Goal: Use online tool/utility: Utilize a website feature to perform a specific function

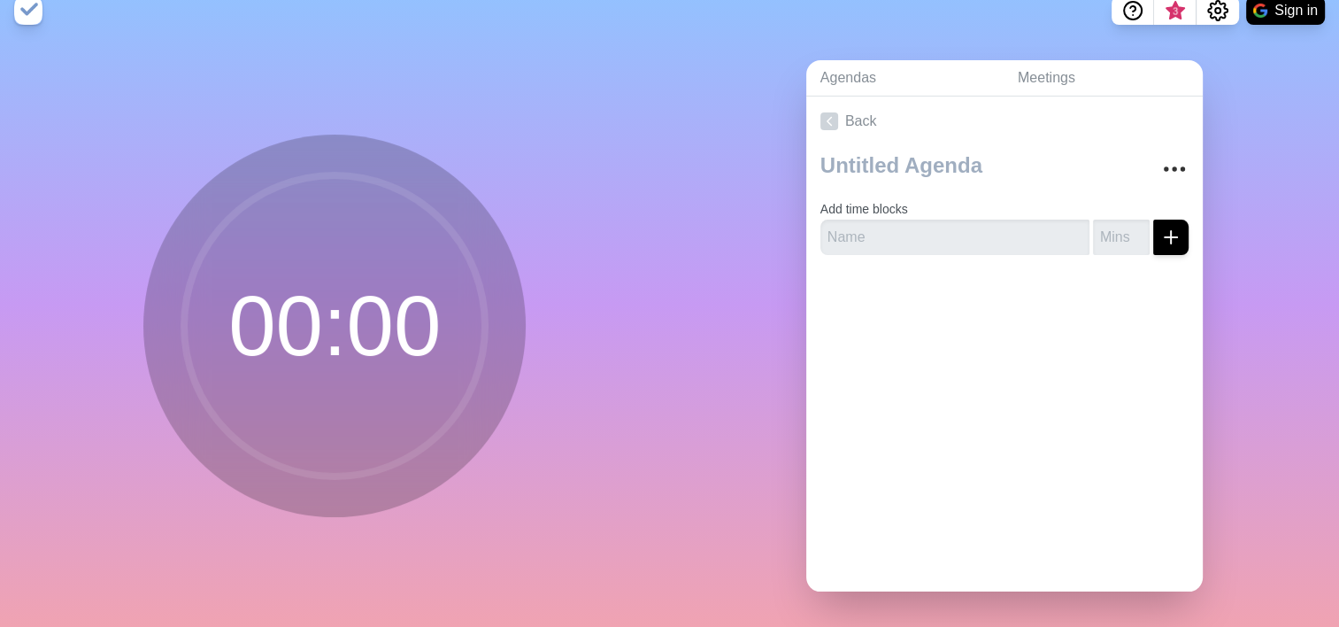
scroll to position [31, 0]
click at [923, 230] on input "text" at bounding box center [954, 236] width 269 height 35
drag, startPoint x: 974, startPoint y: 230, endPoint x: 985, endPoint y: 220, distance: 15.1
click at [974, 230] on input "text" at bounding box center [954, 236] width 269 height 35
type input "H"
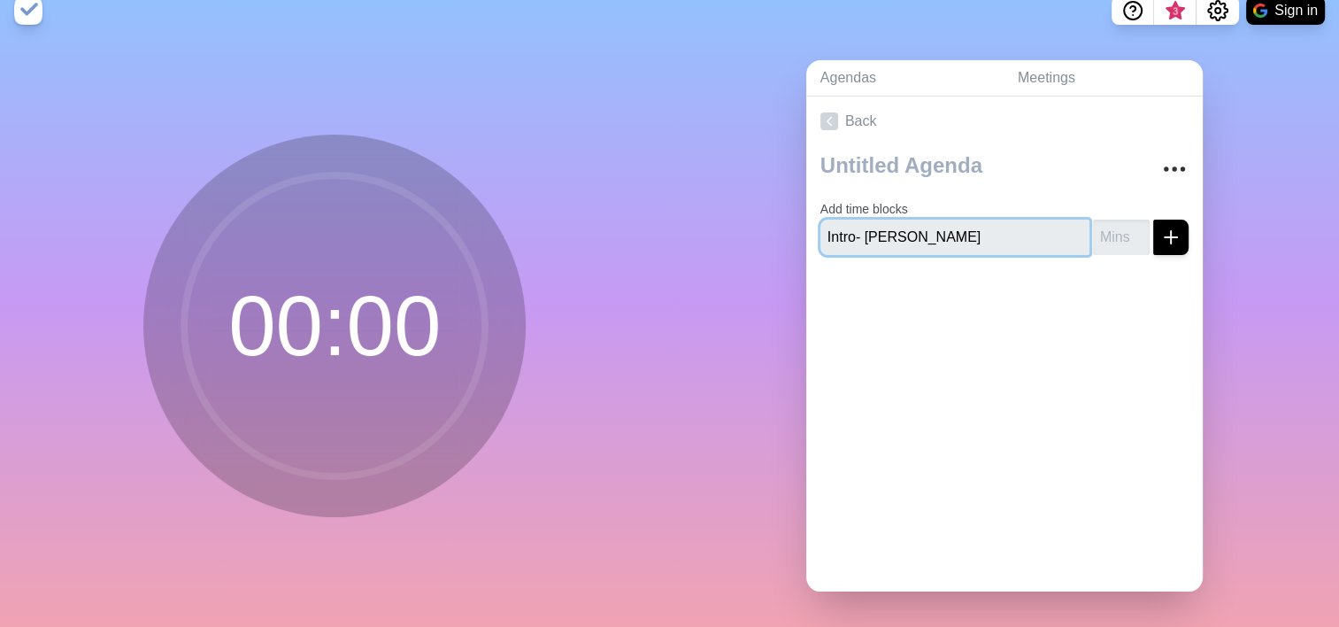
type input "Intro- [PERSON_NAME]"
type input "2"
click at [1160, 227] on icon "submit" at bounding box center [1170, 237] width 21 height 21
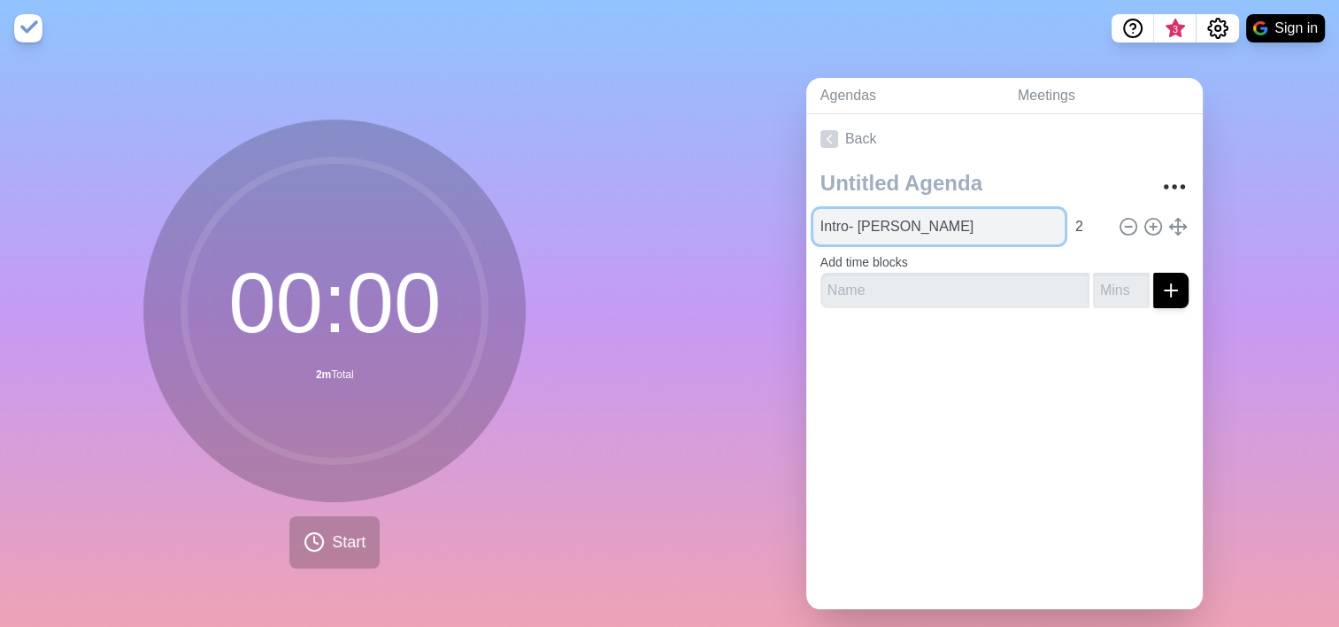
click at [831, 235] on input "Intro- [PERSON_NAME]" at bounding box center [938, 226] width 251 height 35
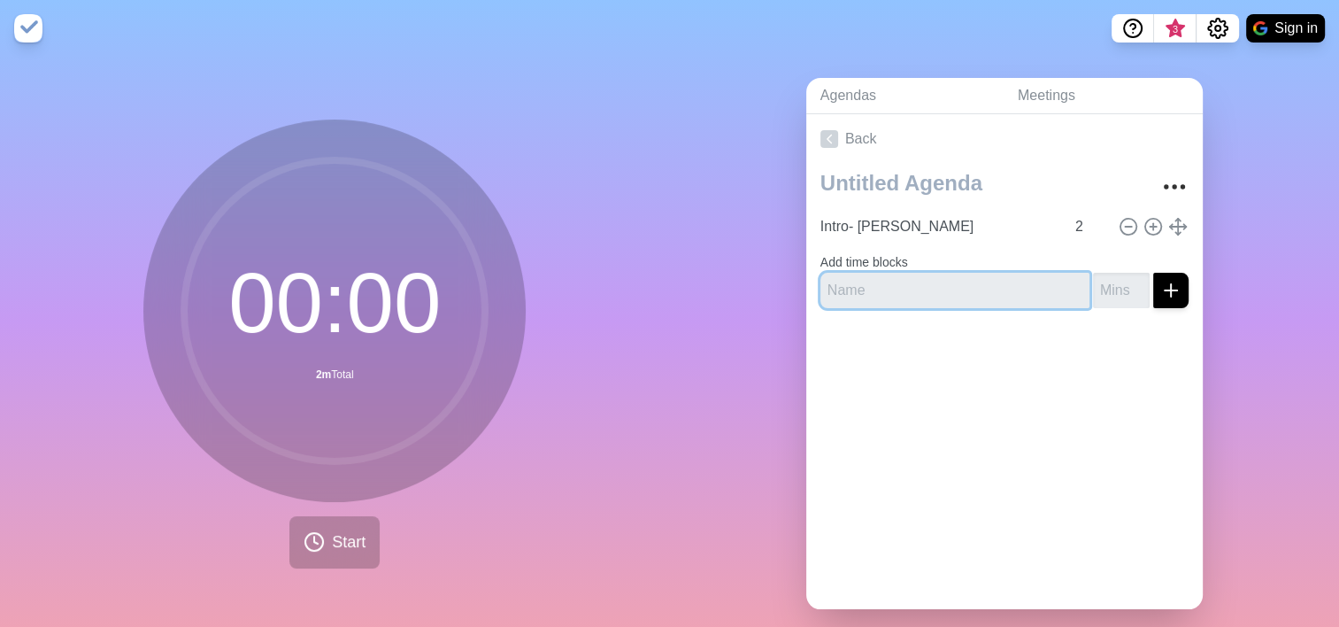
click at [891, 285] on input "text" at bounding box center [954, 290] width 269 height 35
drag, startPoint x: 1059, startPoint y: 520, endPoint x: 1020, endPoint y: 499, distance: 43.9
click at [1059, 520] on div "Back Intro- [PERSON_NAME] 2 Add time blocks" at bounding box center [1004, 361] width 397 height 495
drag, startPoint x: 867, startPoint y: 289, endPoint x: 884, endPoint y: 289, distance: 16.8
click at [867, 289] on input "text" at bounding box center [954, 290] width 269 height 35
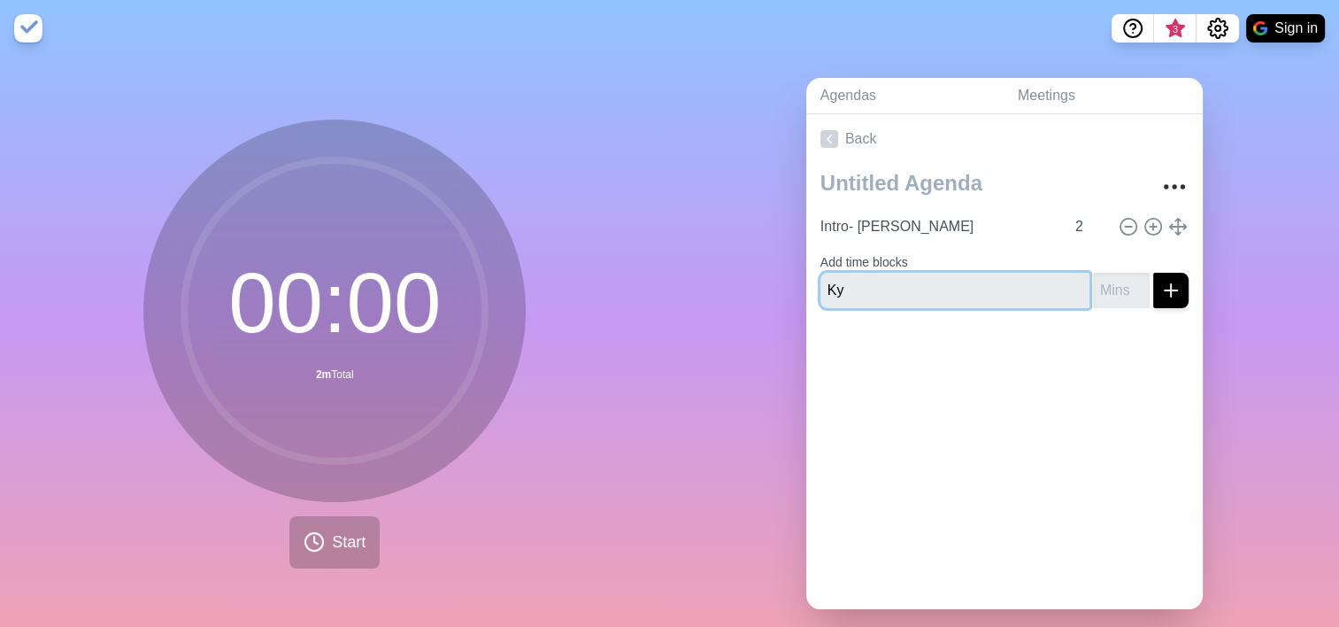
type input "K"
type input "Housekeeping & Expectations- [PERSON_NAME]"
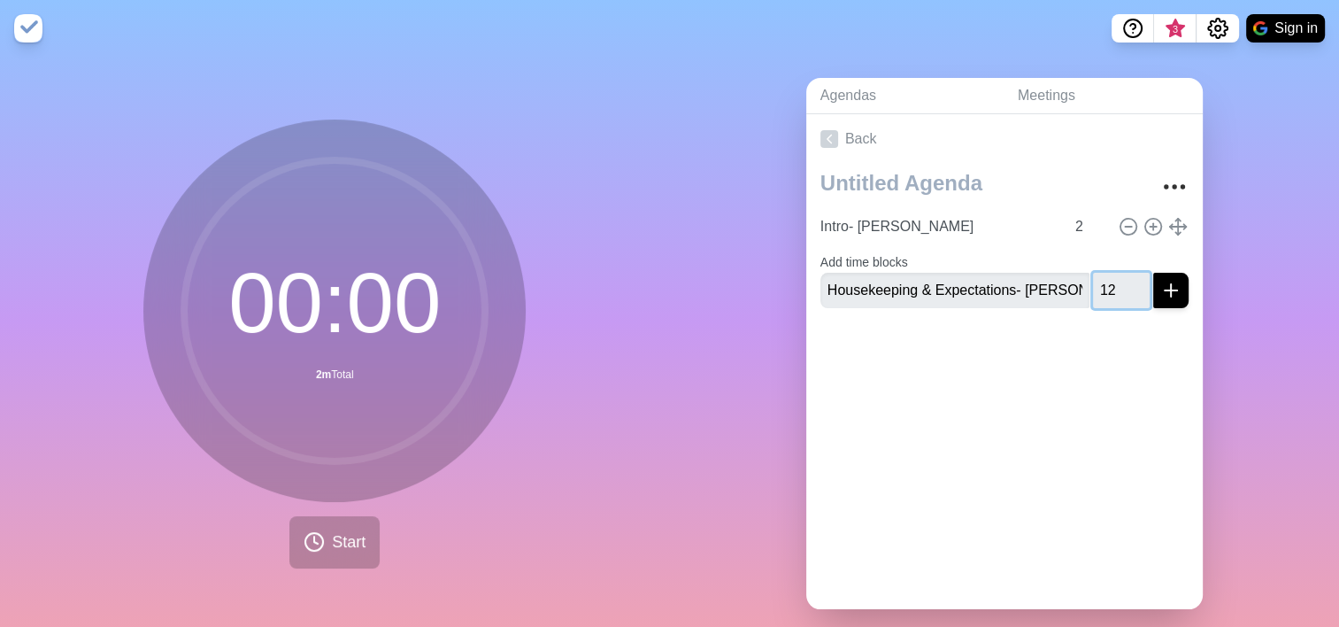
type input "12"
click at [1153, 299] on button "submit" at bounding box center [1170, 290] width 35 height 35
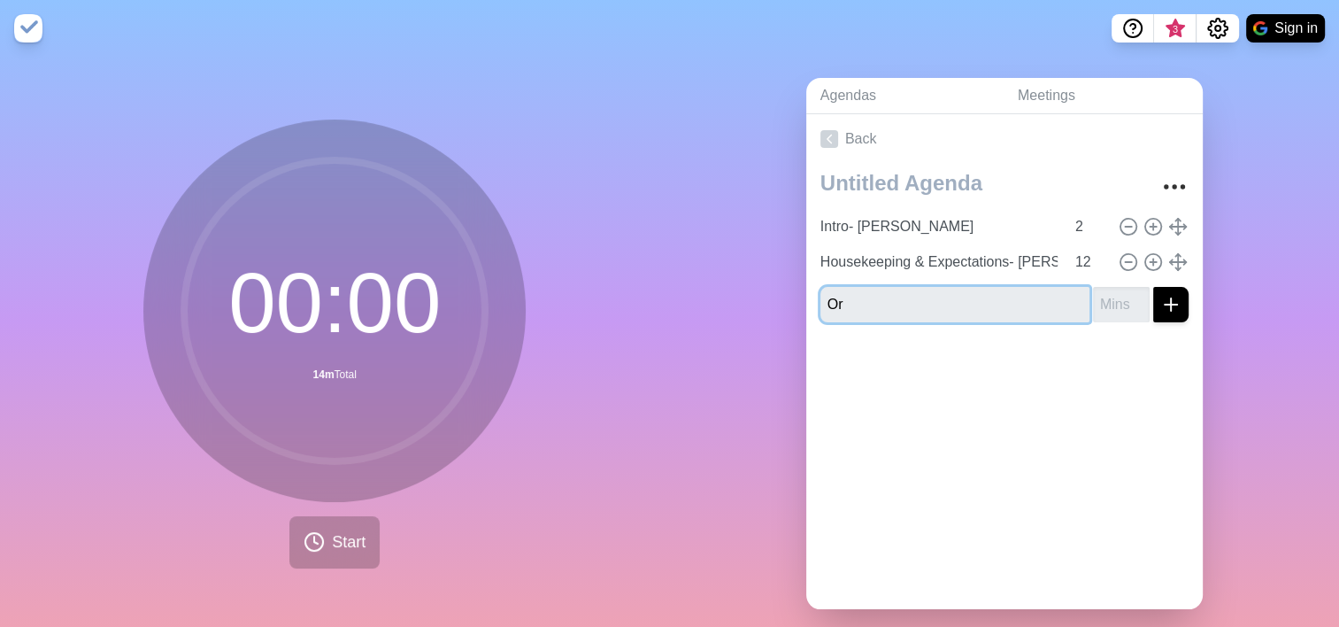
type input "O"
type input "Tasklist Review- [PERSON_NAME]"
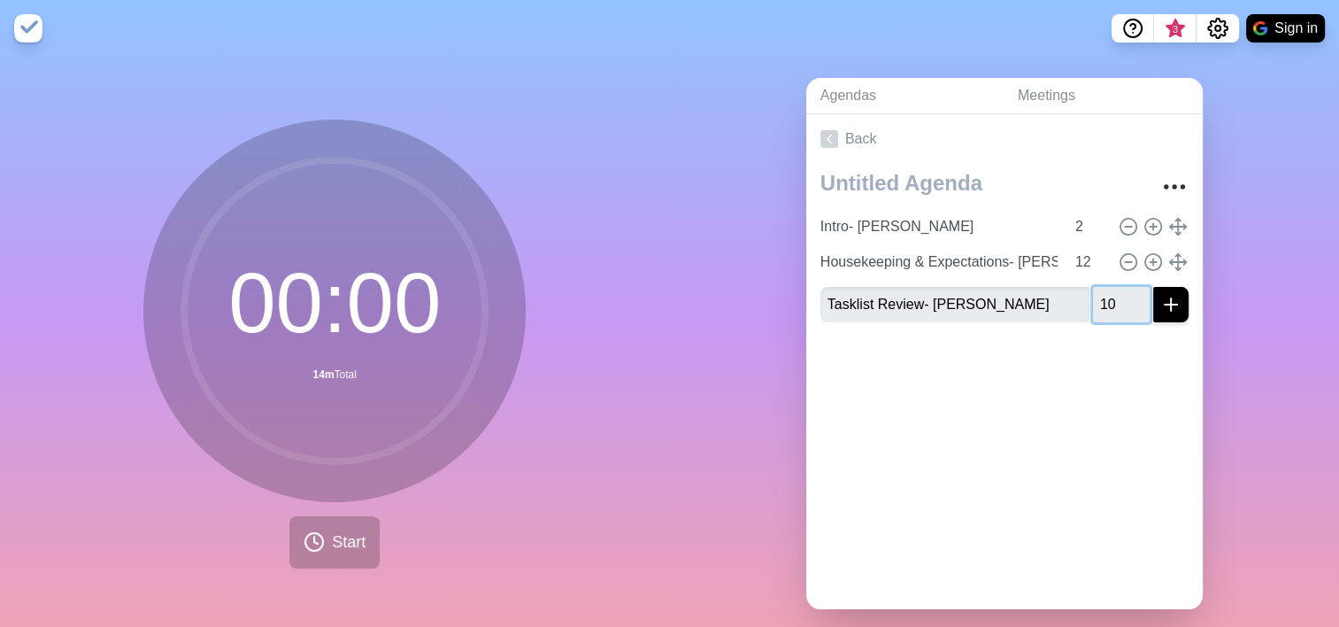
type input "10"
click at [1160, 308] on icon "submit" at bounding box center [1170, 304] width 21 height 21
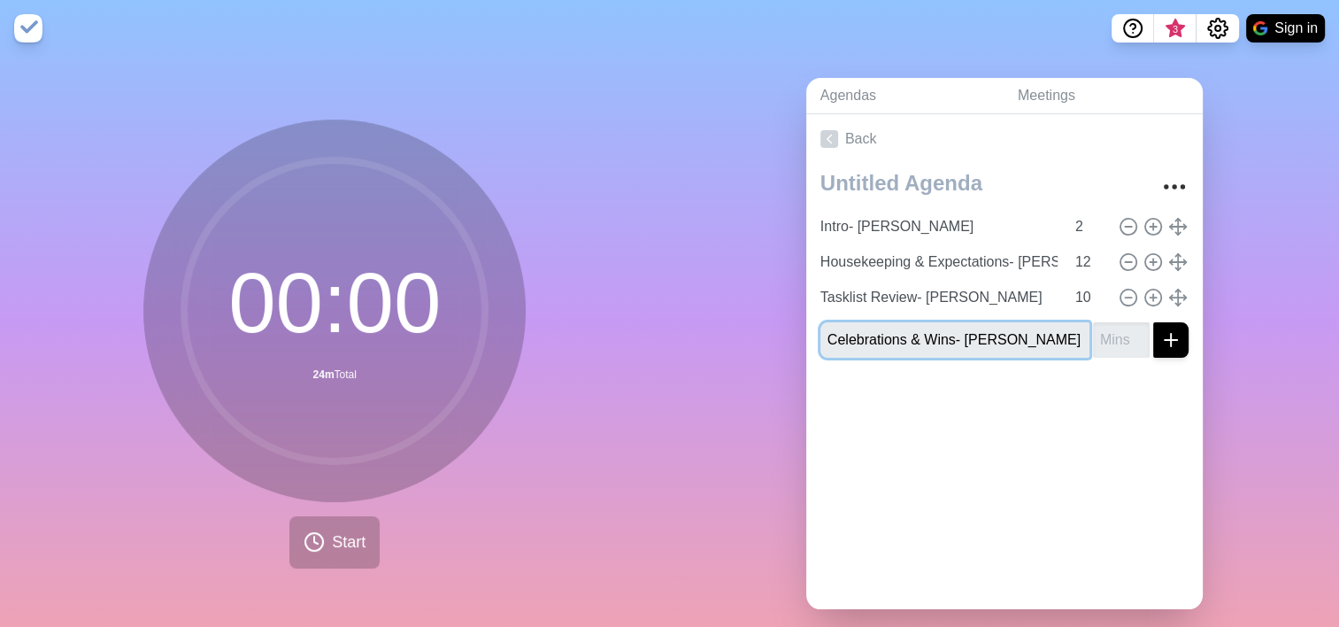
type input "Celebrations & Wins- [PERSON_NAME]"
click at [1097, 335] on input "number" at bounding box center [1121, 339] width 57 height 35
type input "5"
click at [1160, 336] on icon "submit" at bounding box center [1170, 339] width 21 height 21
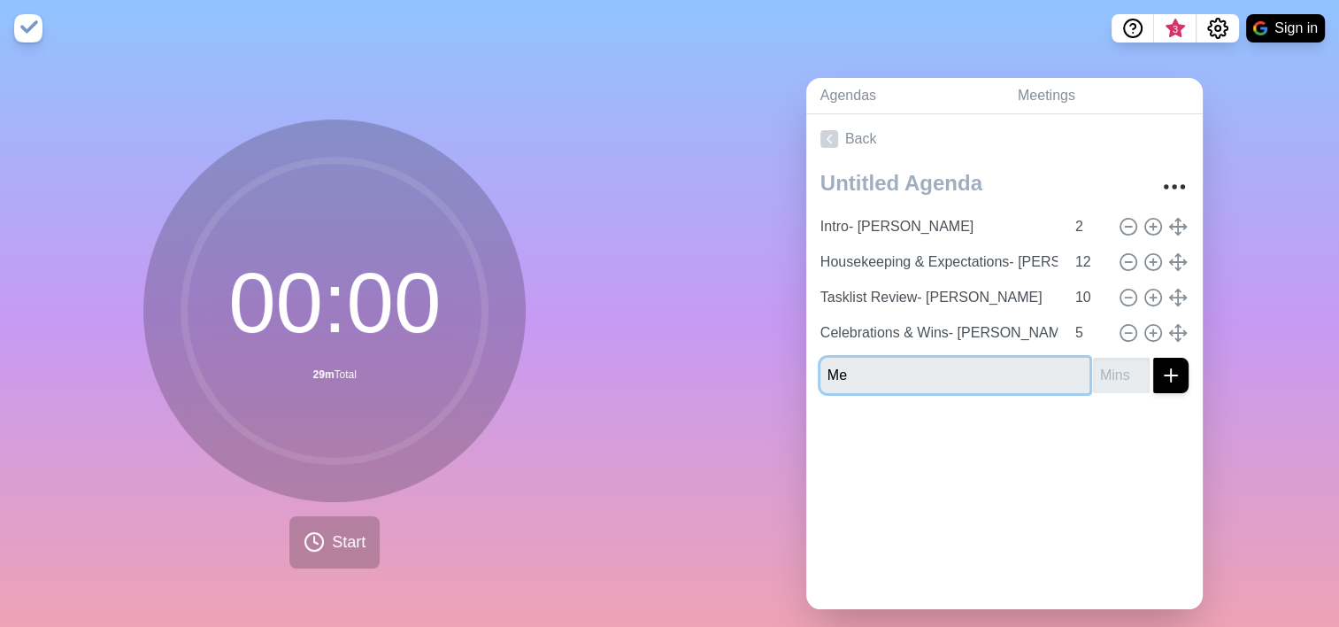
type input "M"
type input "Next Steps & Closing- [PERSON_NAME]"
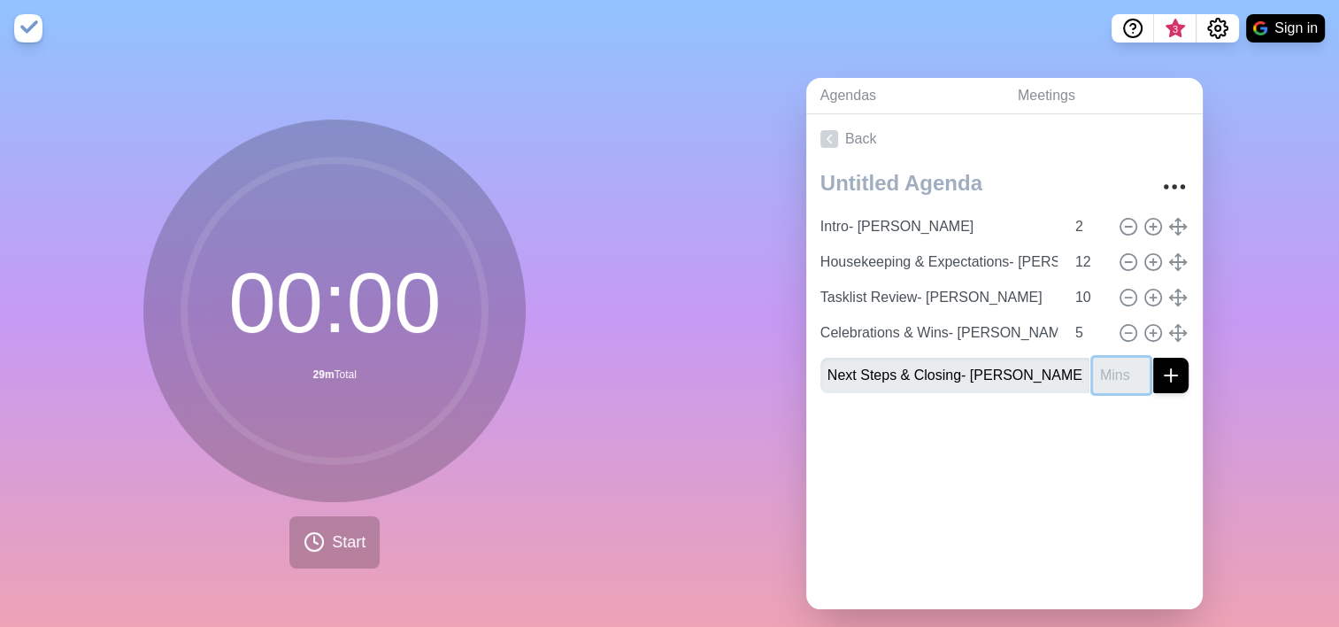
click at [1105, 379] on input "number" at bounding box center [1121, 375] width 57 height 35
type input "2"
click at [332, 535] on span "Start" at bounding box center [349, 542] width 34 height 24
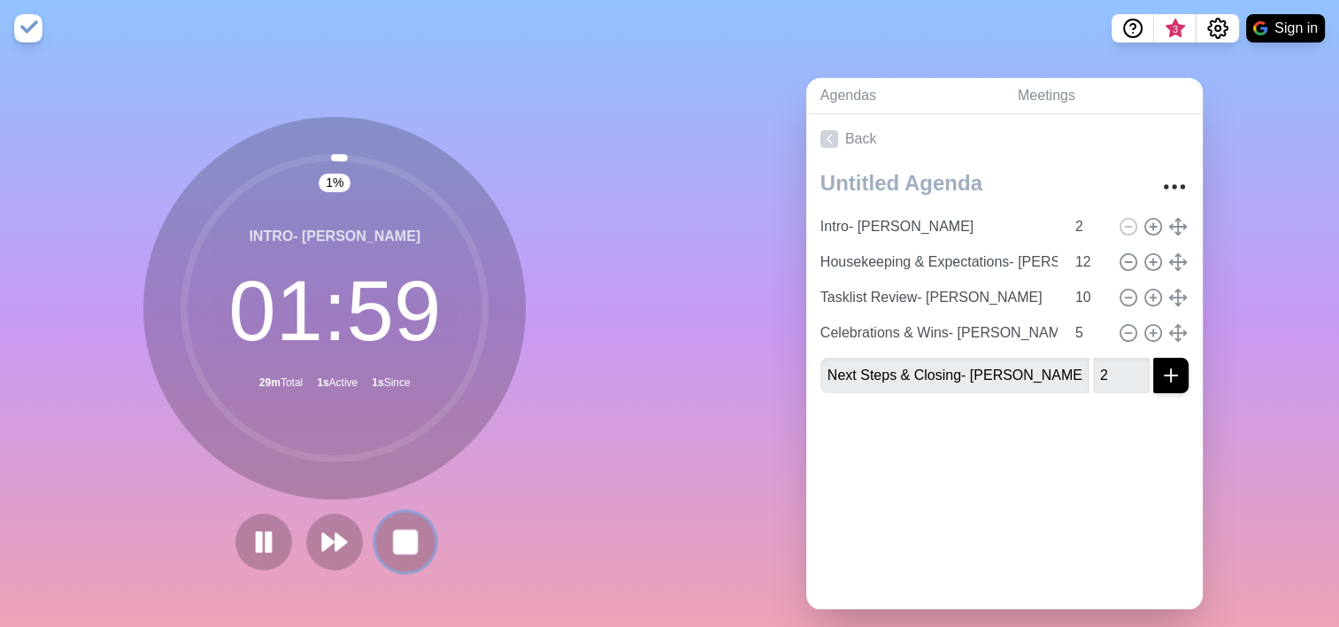
click at [396, 537] on rect at bounding box center [406, 541] width 22 height 22
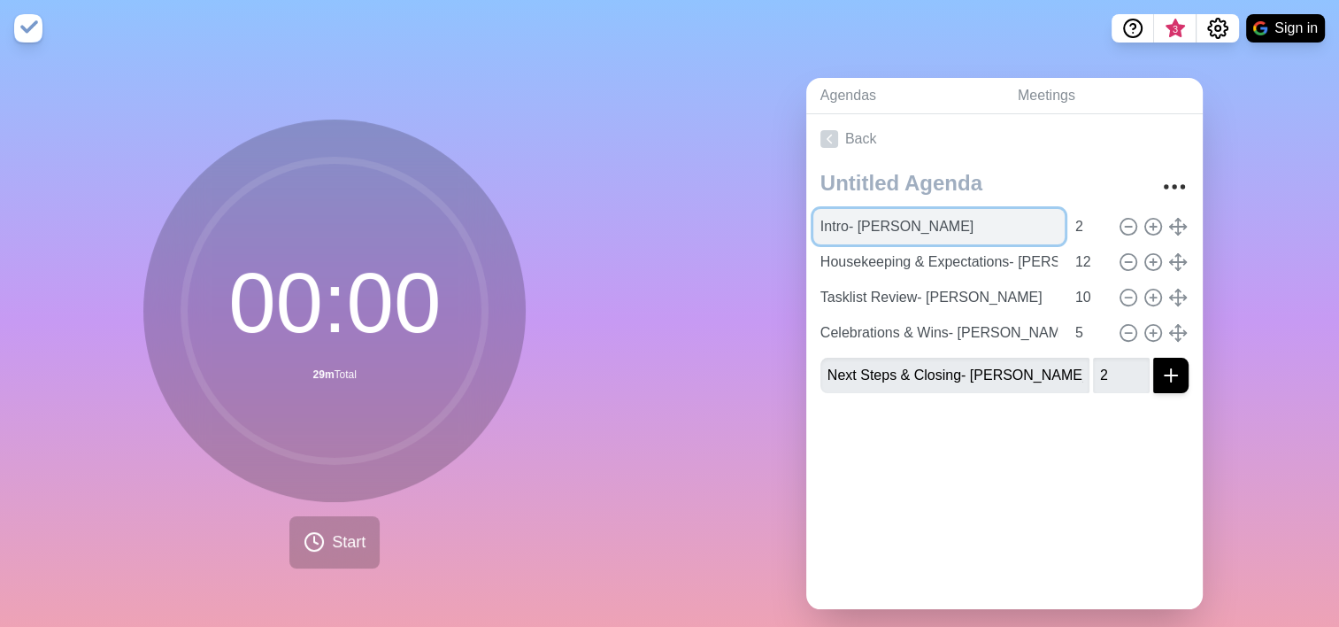
click at [832, 226] on input "Intro- [PERSON_NAME]" at bounding box center [938, 226] width 251 height 35
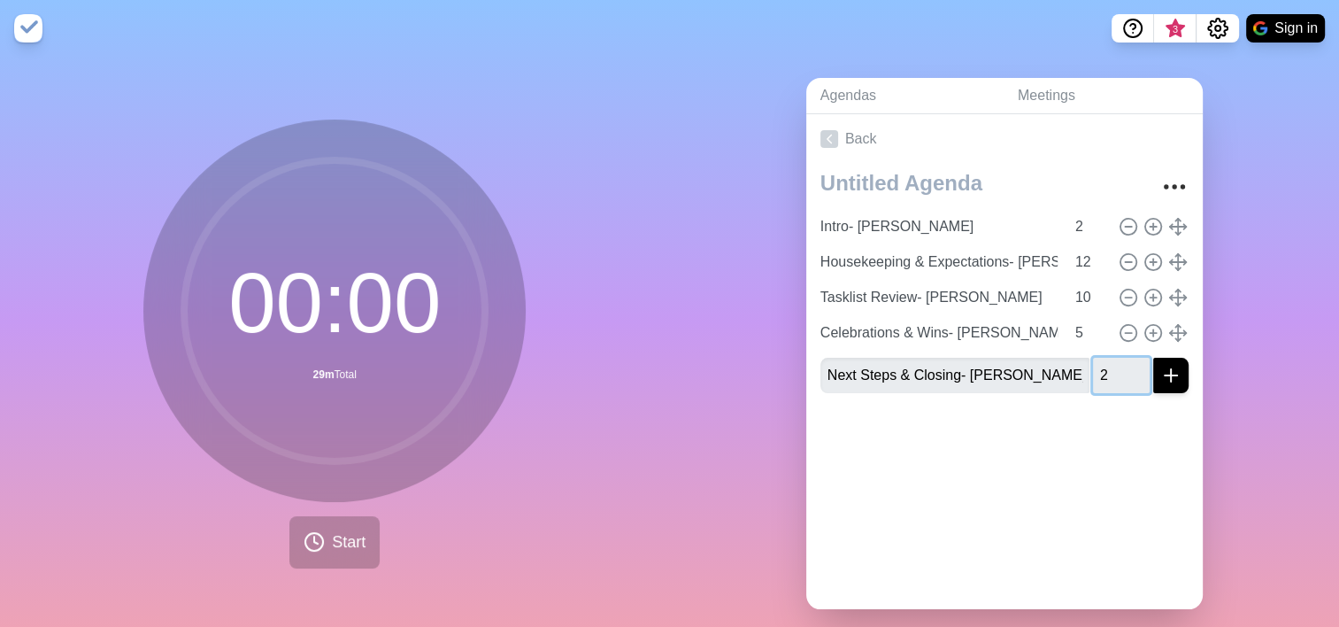
click at [1098, 373] on input "2" at bounding box center [1121, 375] width 57 height 35
type input "3"
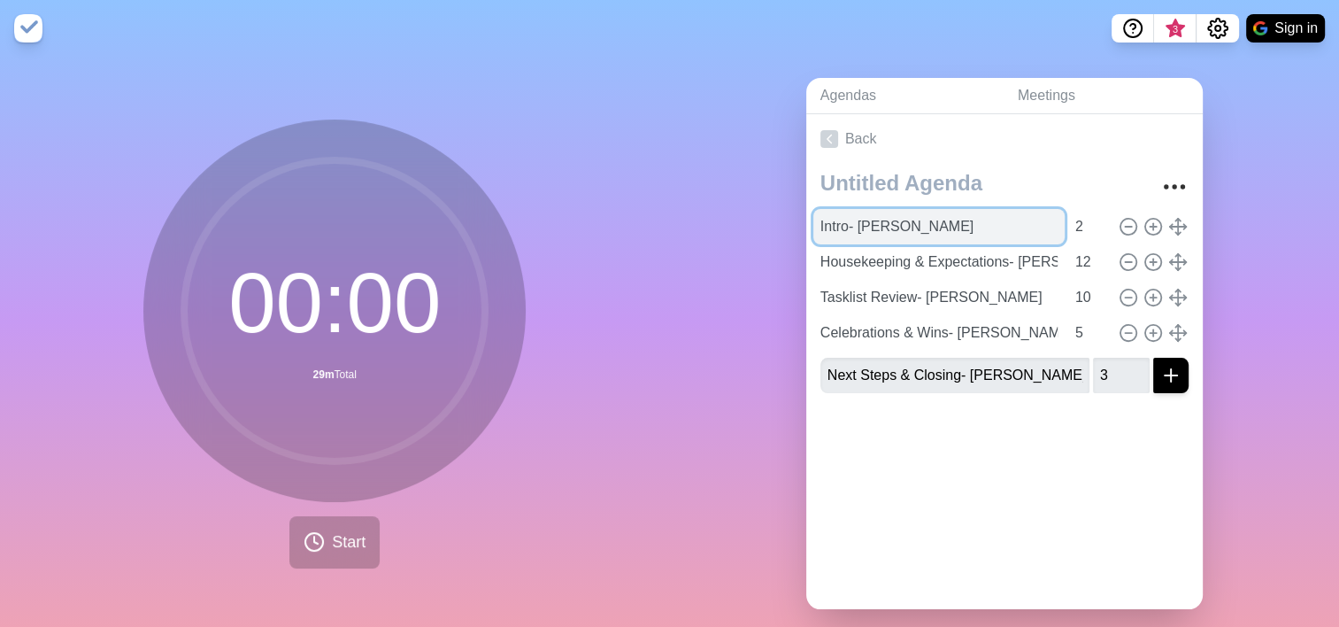
click at [892, 225] on input "Intro- [PERSON_NAME]" at bounding box center [938, 226] width 251 height 35
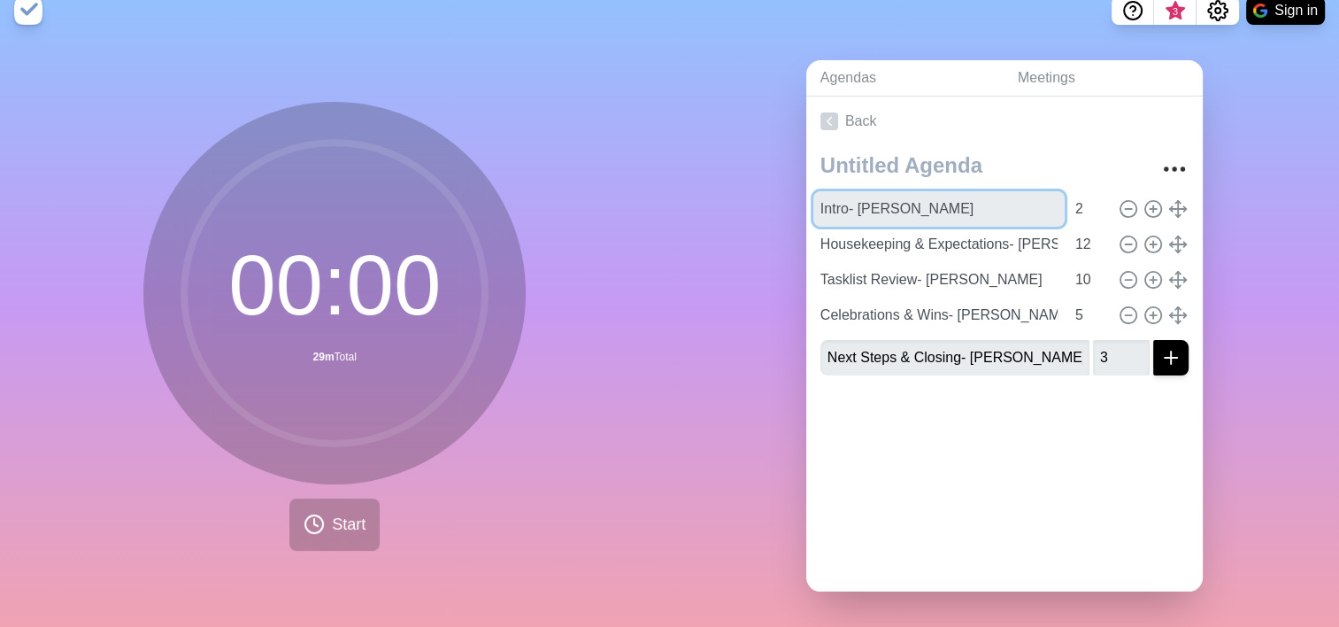
scroll to position [31, 0]
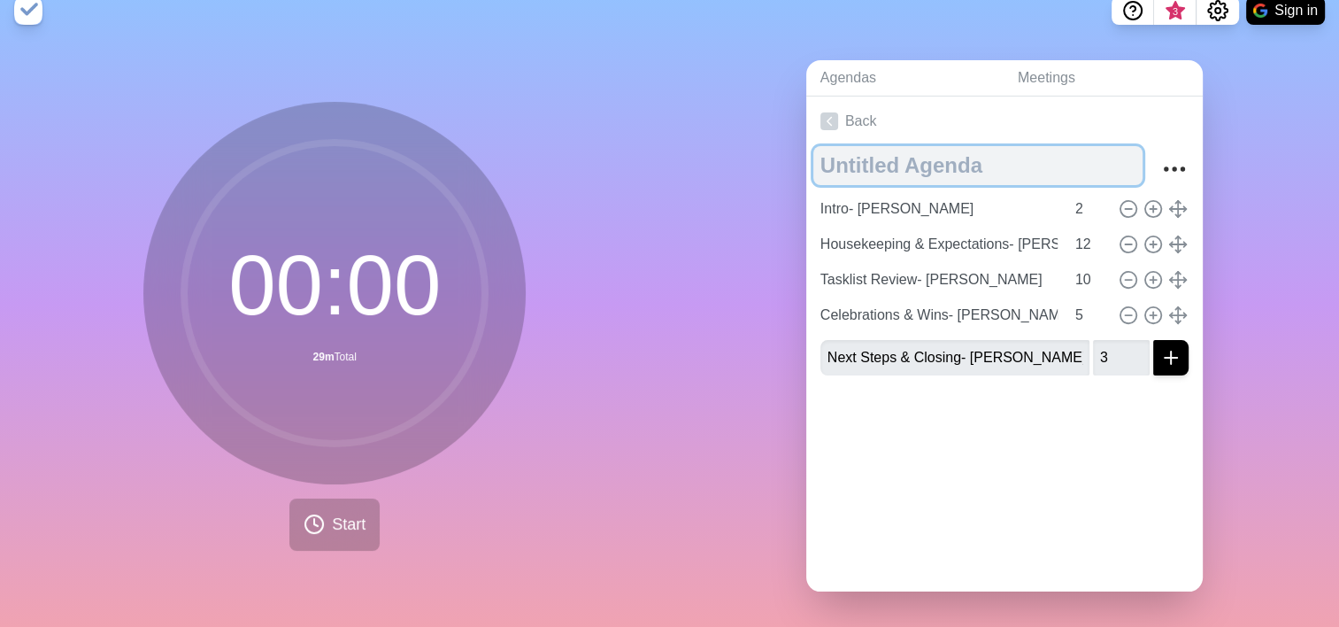
click at [916, 146] on textarea at bounding box center [977, 165] width 329 height 39
type textarea "I"
type textarea "Commercial Team Call- Intro"
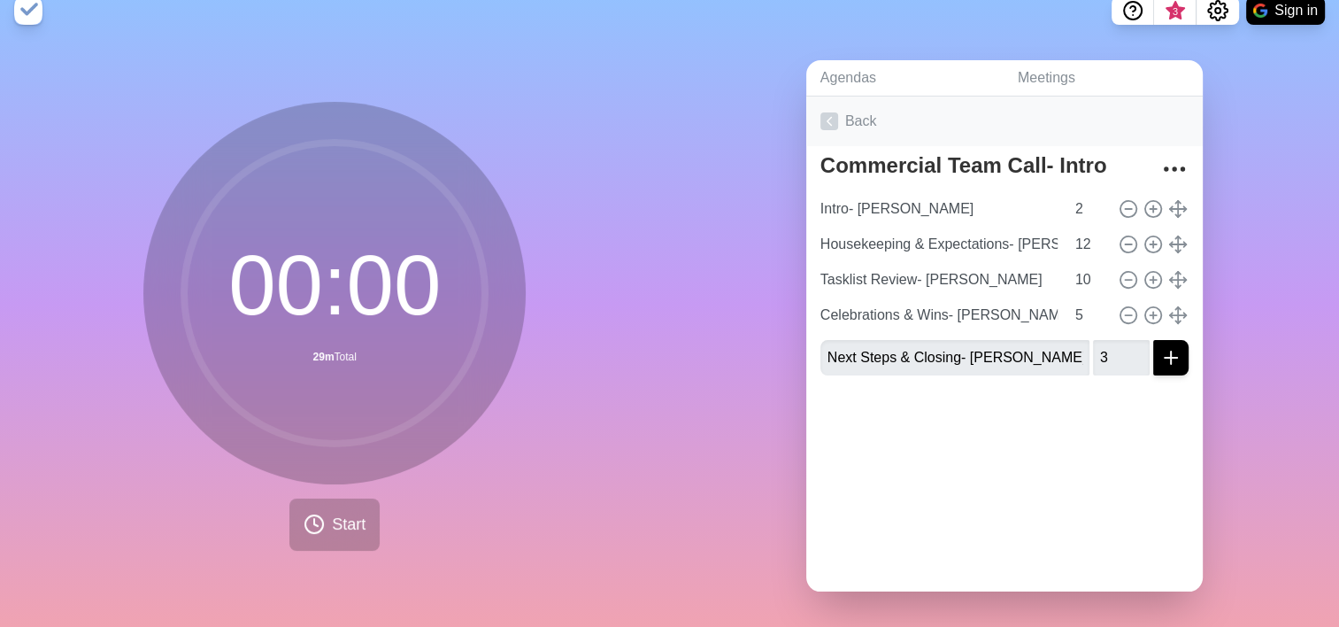
click at [906, 104] on link "Back" at bounding box center [1004, 121] width 397 height 50
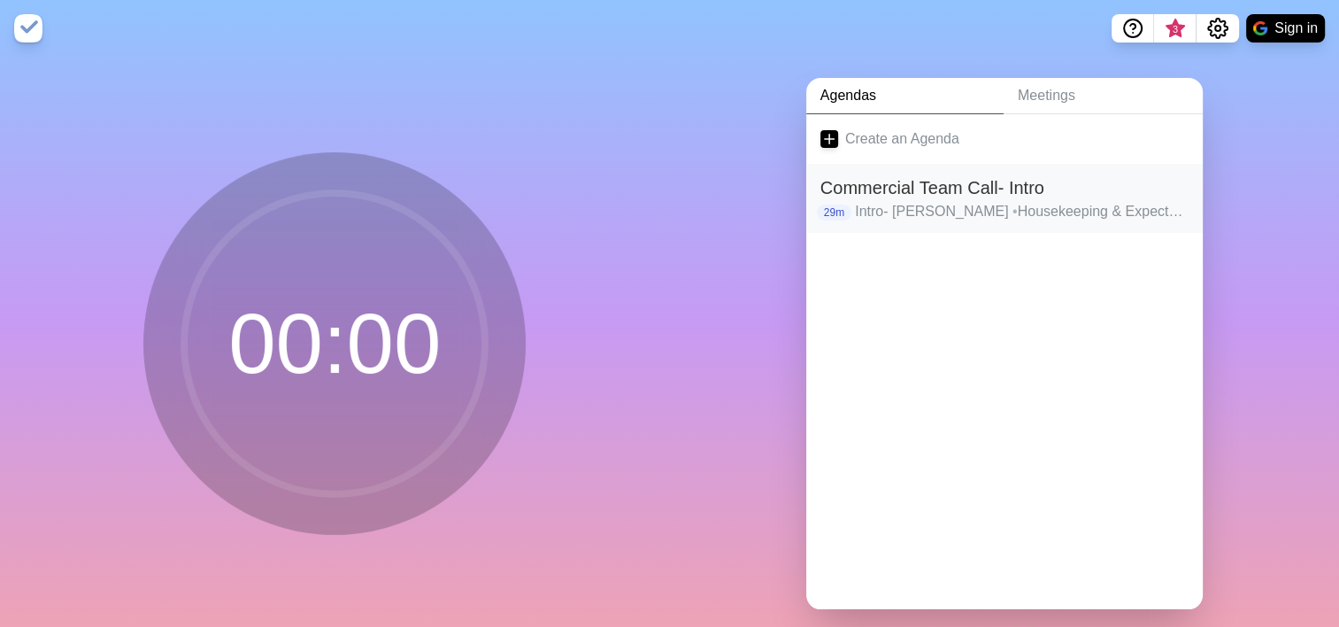
click at [928, 188] on h2 "Commercial Team Call- Intro" at bounding box center [1004, 187] width 368 height 27
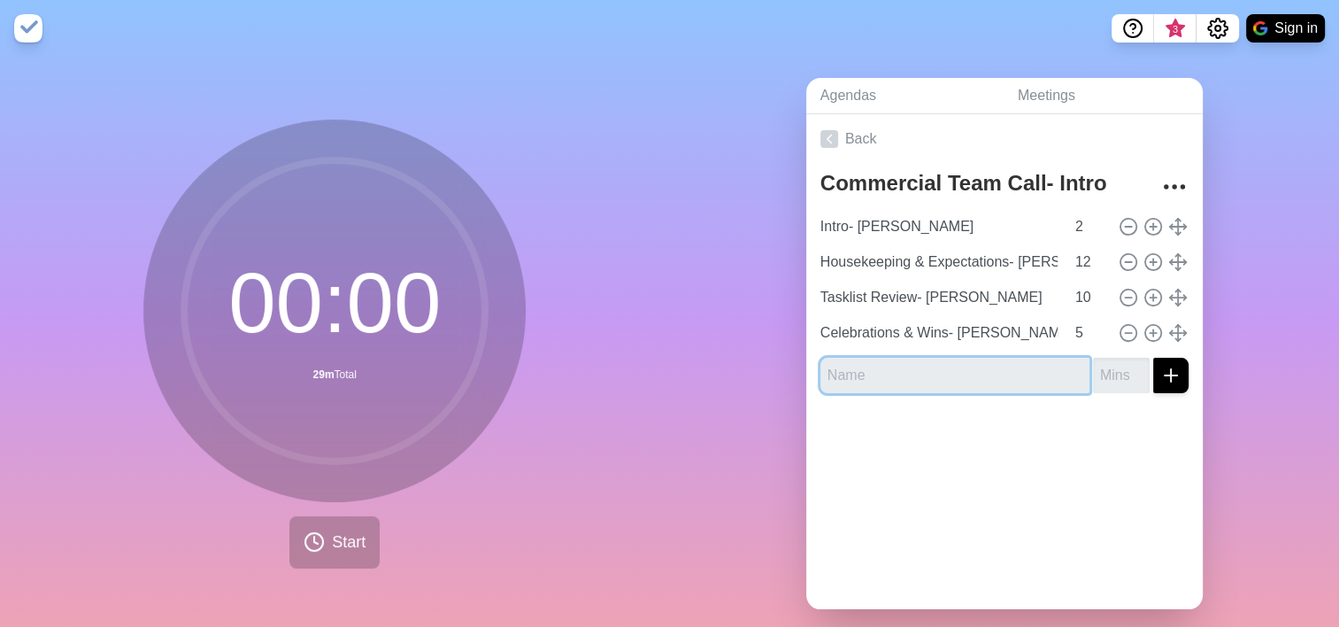
click at [888, 371] on input "text" at bounding box center [954, 375] width 269 height 35
type input "Next Steps & Closing- [PERSON_NAME]"
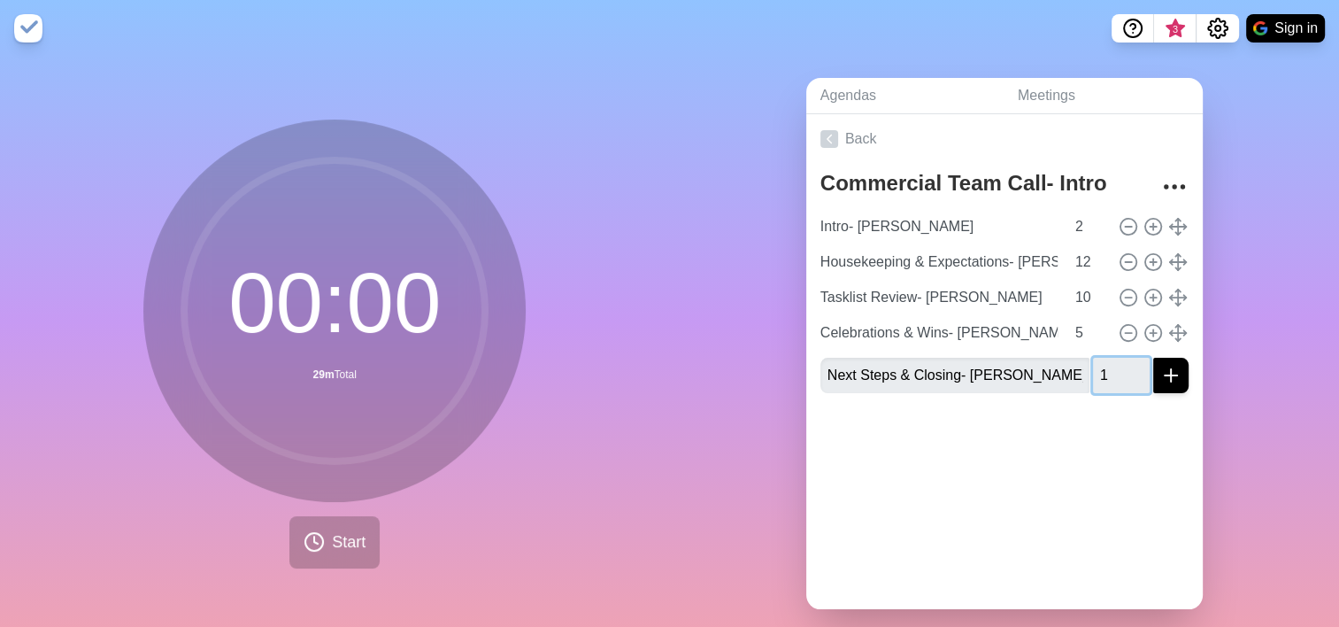
type input "1"
click at [1160, 375] on icon "submit" at bounding box center [1170, 375] width 21 height 21
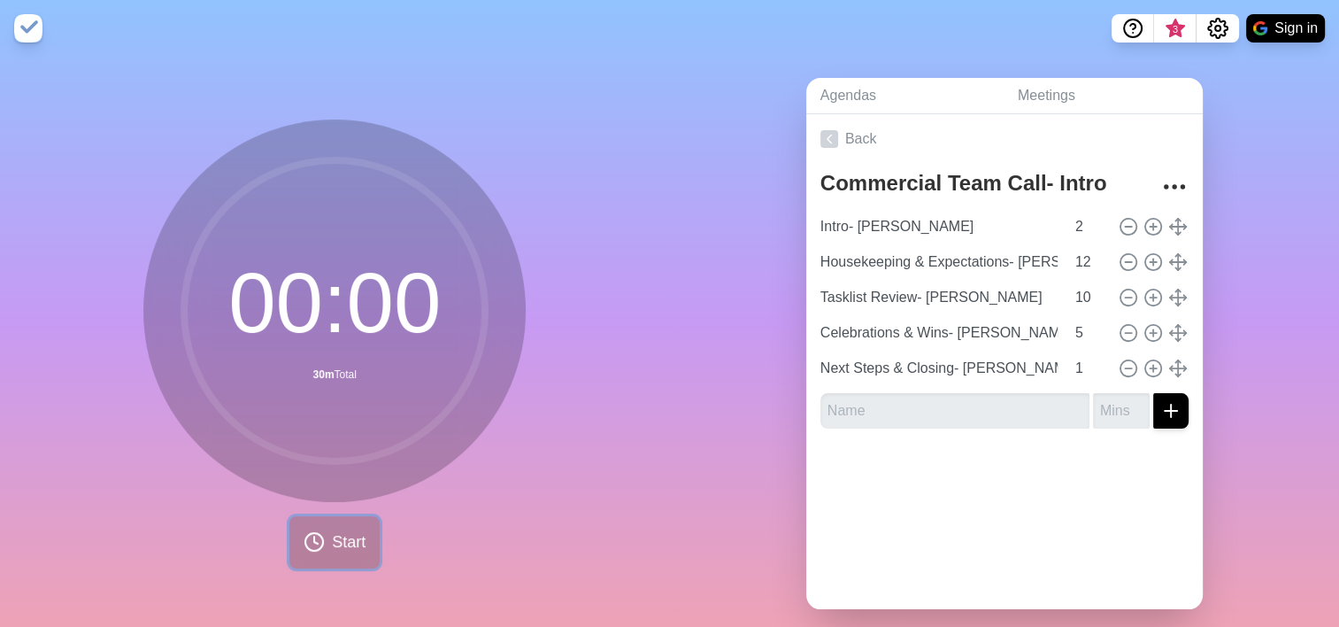
drag, startPoint x: 332, startPoint y: 536, endPoint x: 471, endPoint y: 604, distance: 154.4
click at [332, 536] on span "Start" at bounding box center [349, 542] width 34 height 24
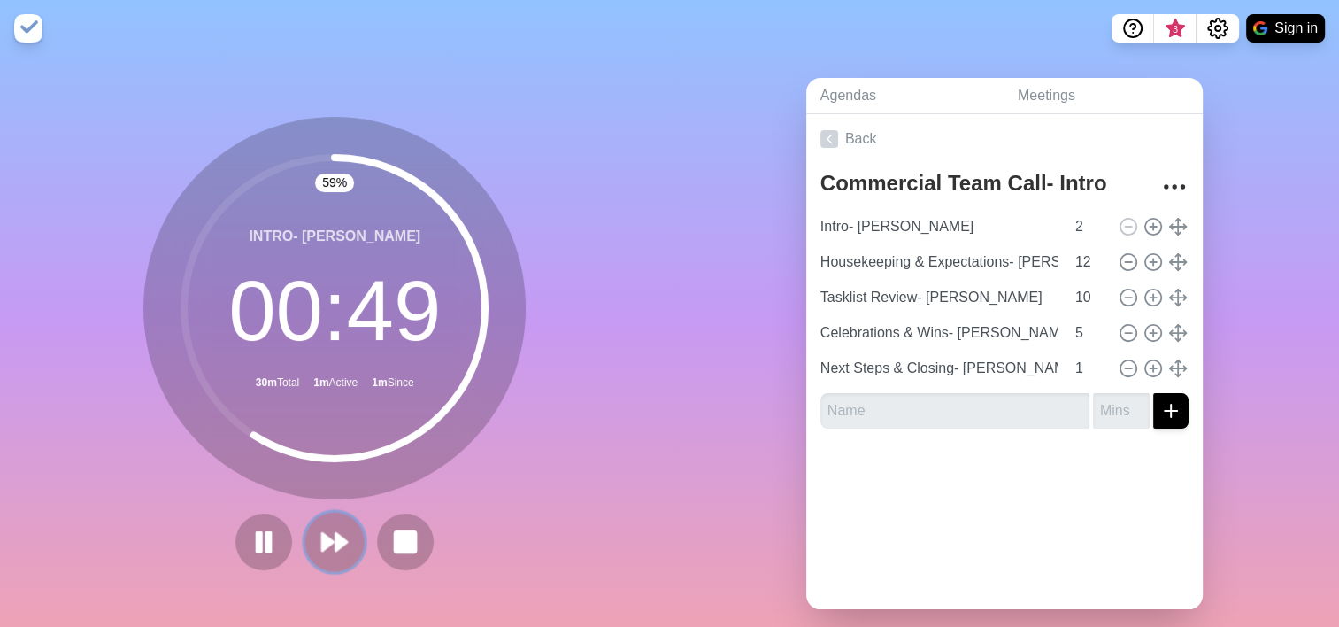
click at [322, 538] on polygon at bounding box center [328, 542] width 12 height 18
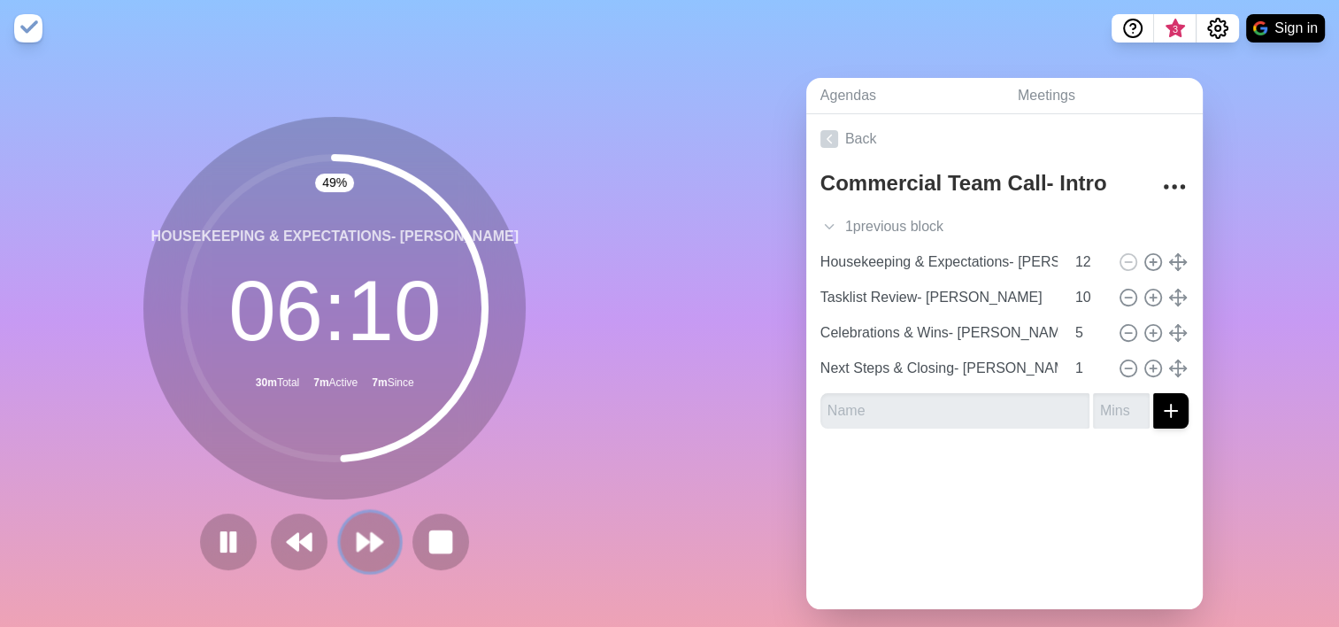
click at [358, 544] on polygon at bounding box center [364, 542] width 12 height 18
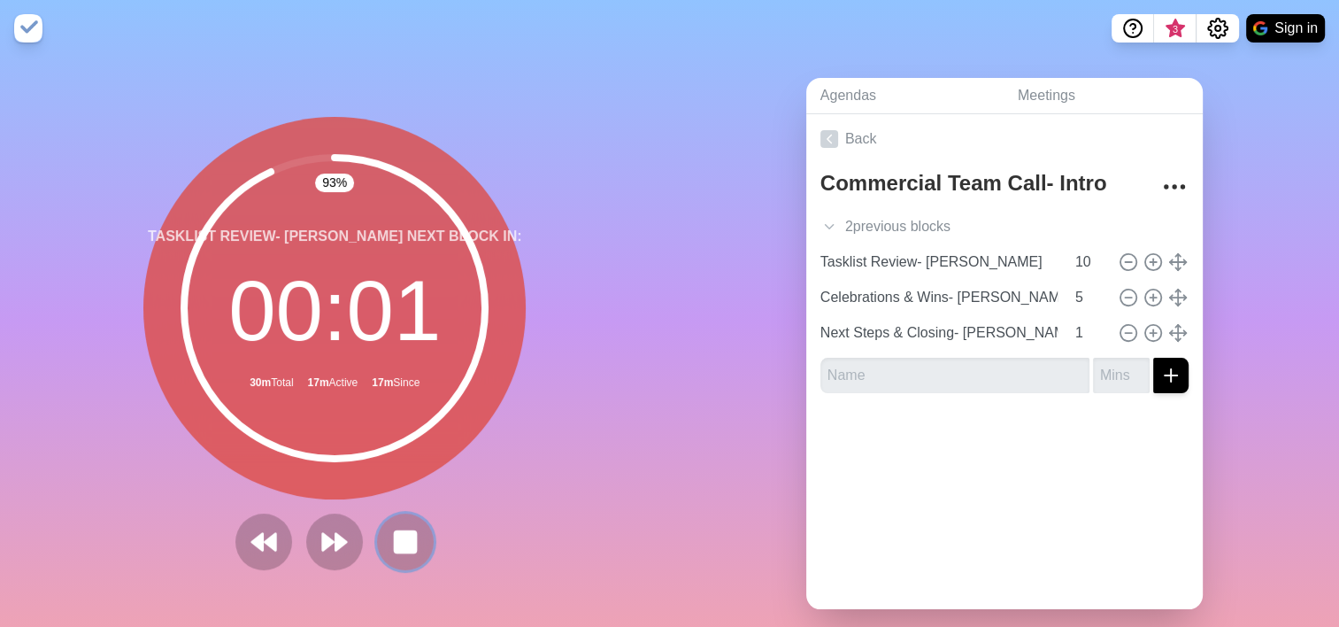
click at [410, 533] on rect at bounding box center [405, 541] width 21 height 21
